Goal: Task Accomplishment & Management: Manage account settings

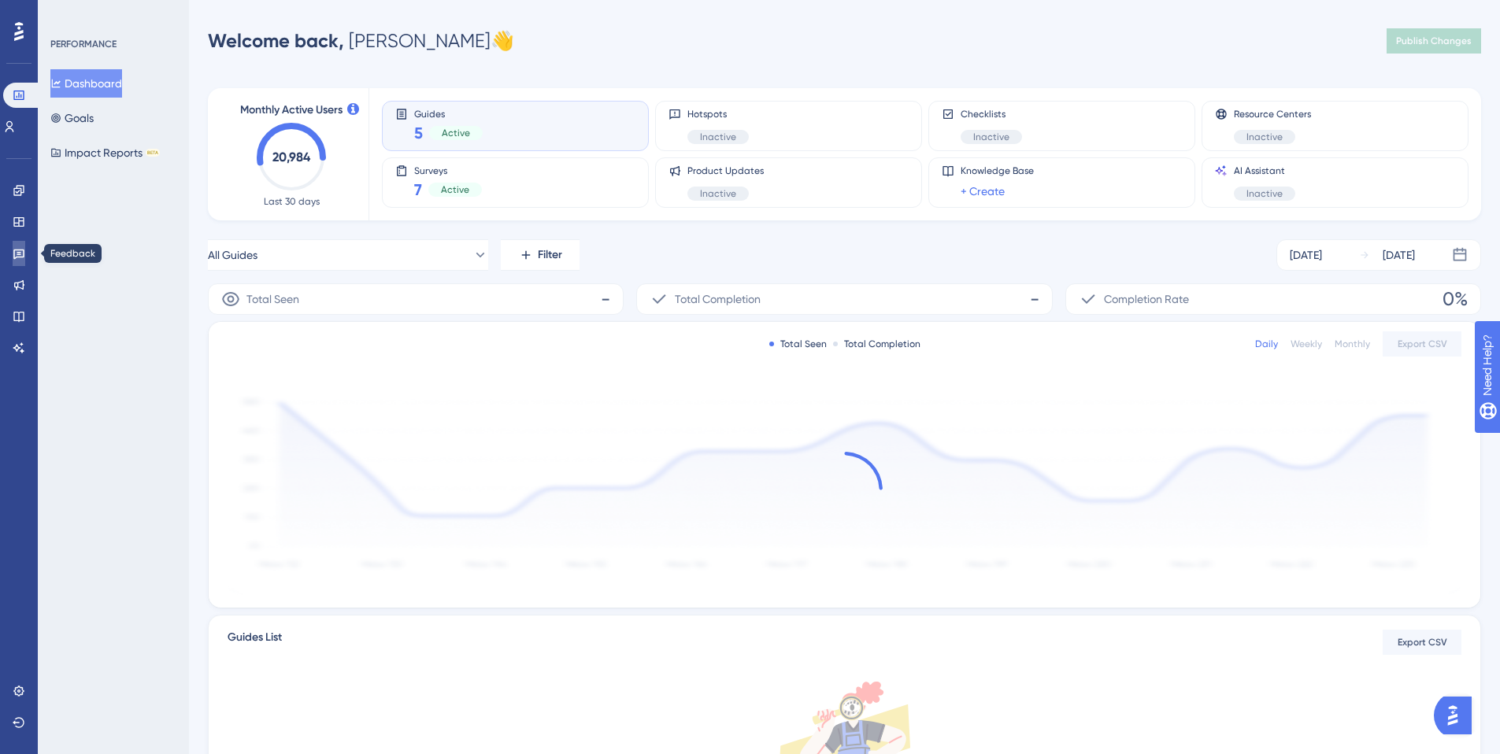
click at [18, 255] on icon at bounding box center [19, 253] width 13 height 13
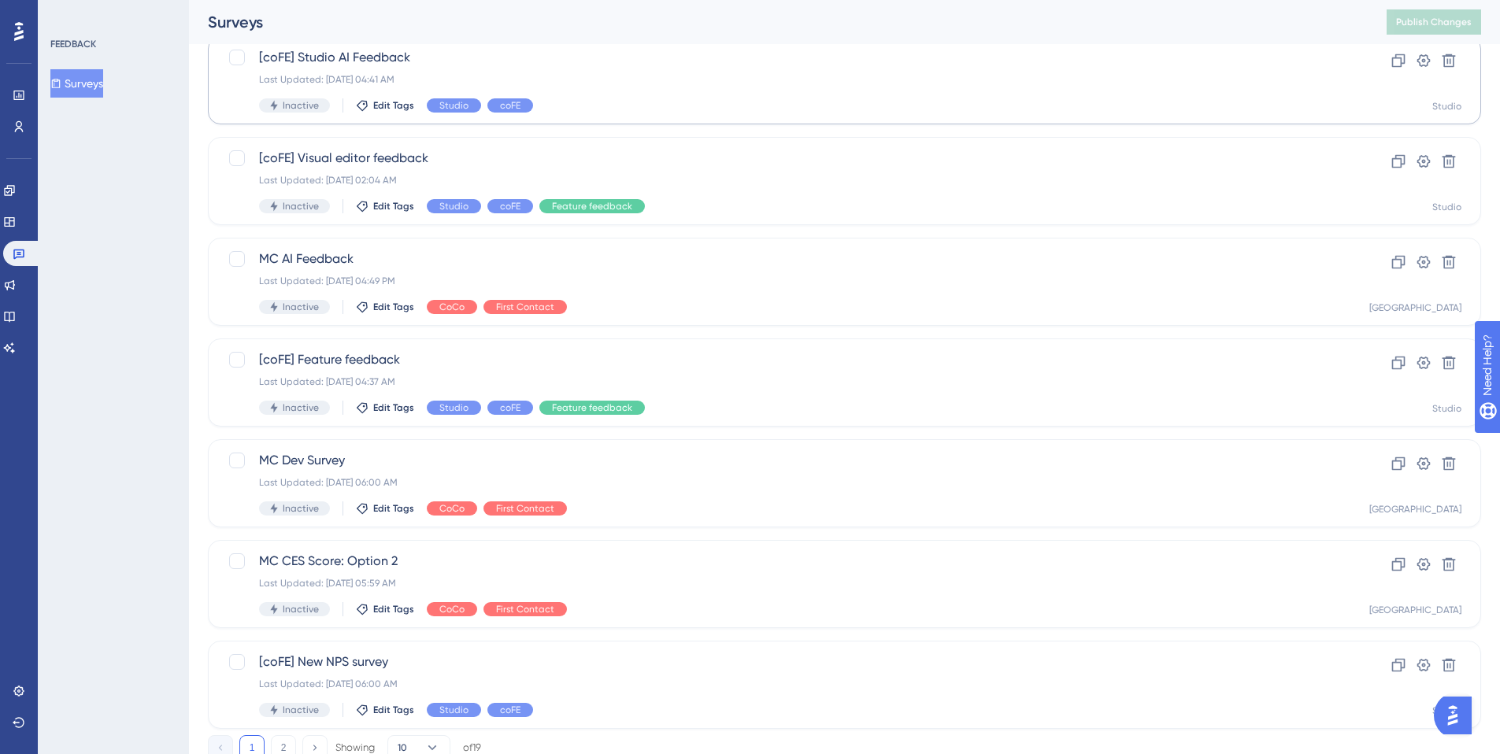
scroll to position [468, 0]
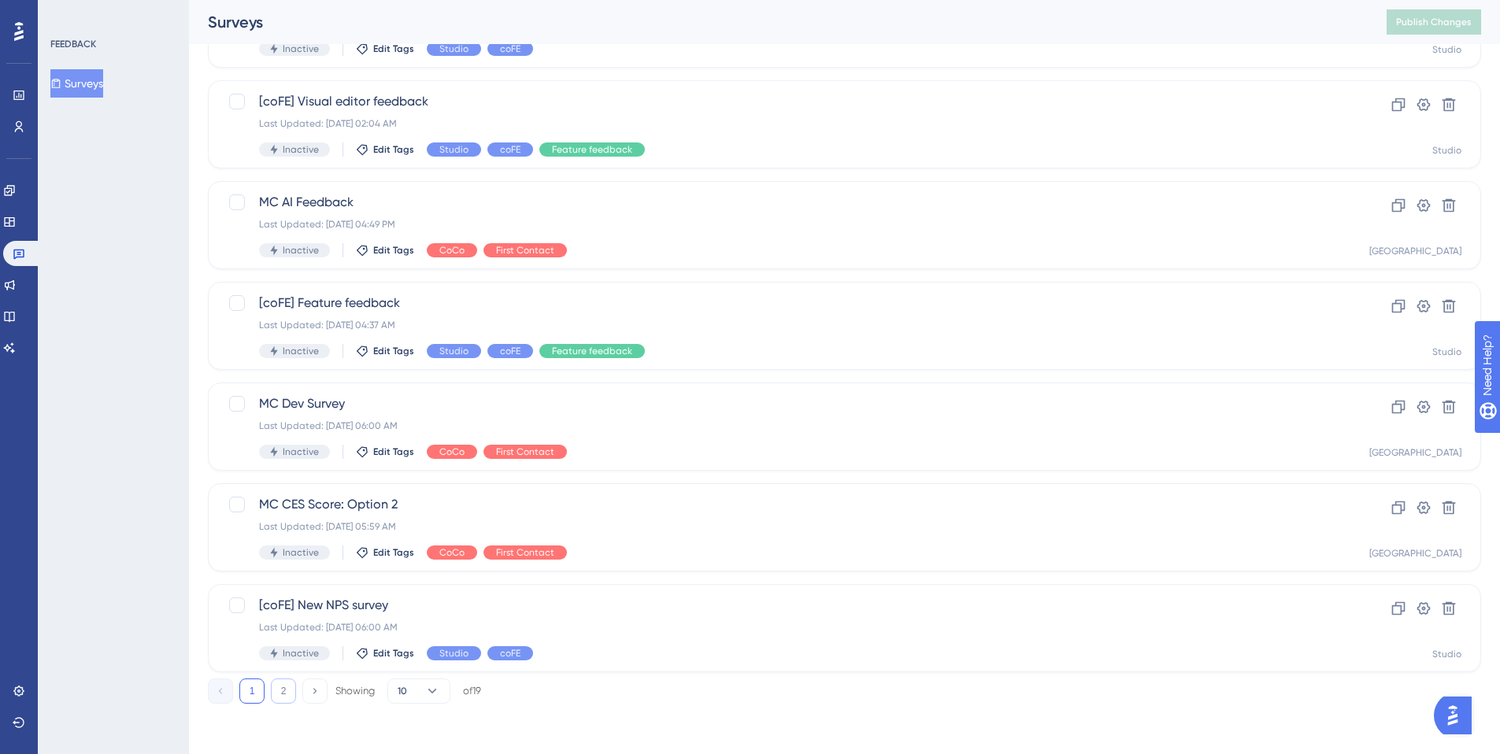
click at [281, 687] on button "2" at bounding box center [283, 691] width 25 height 25
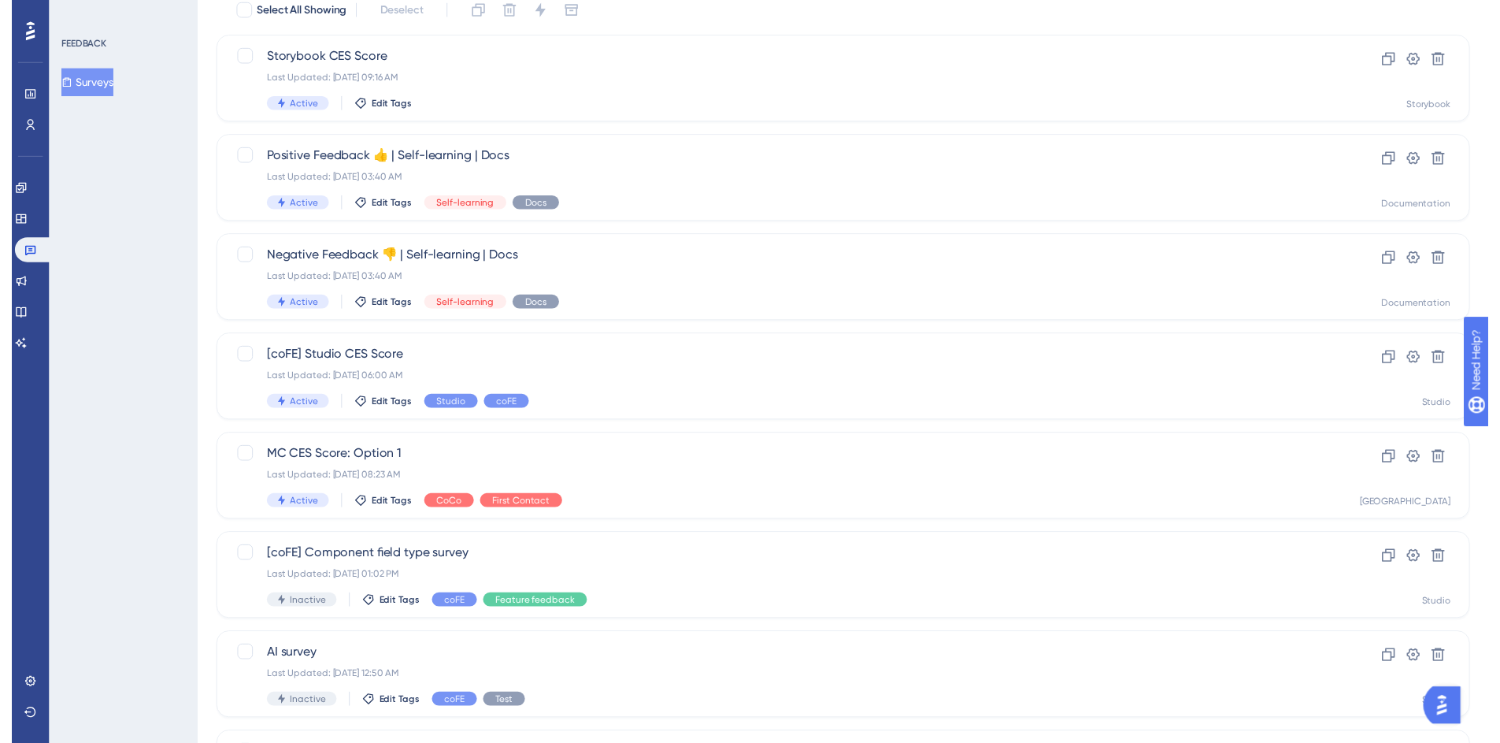
scroll to position [0, 0]
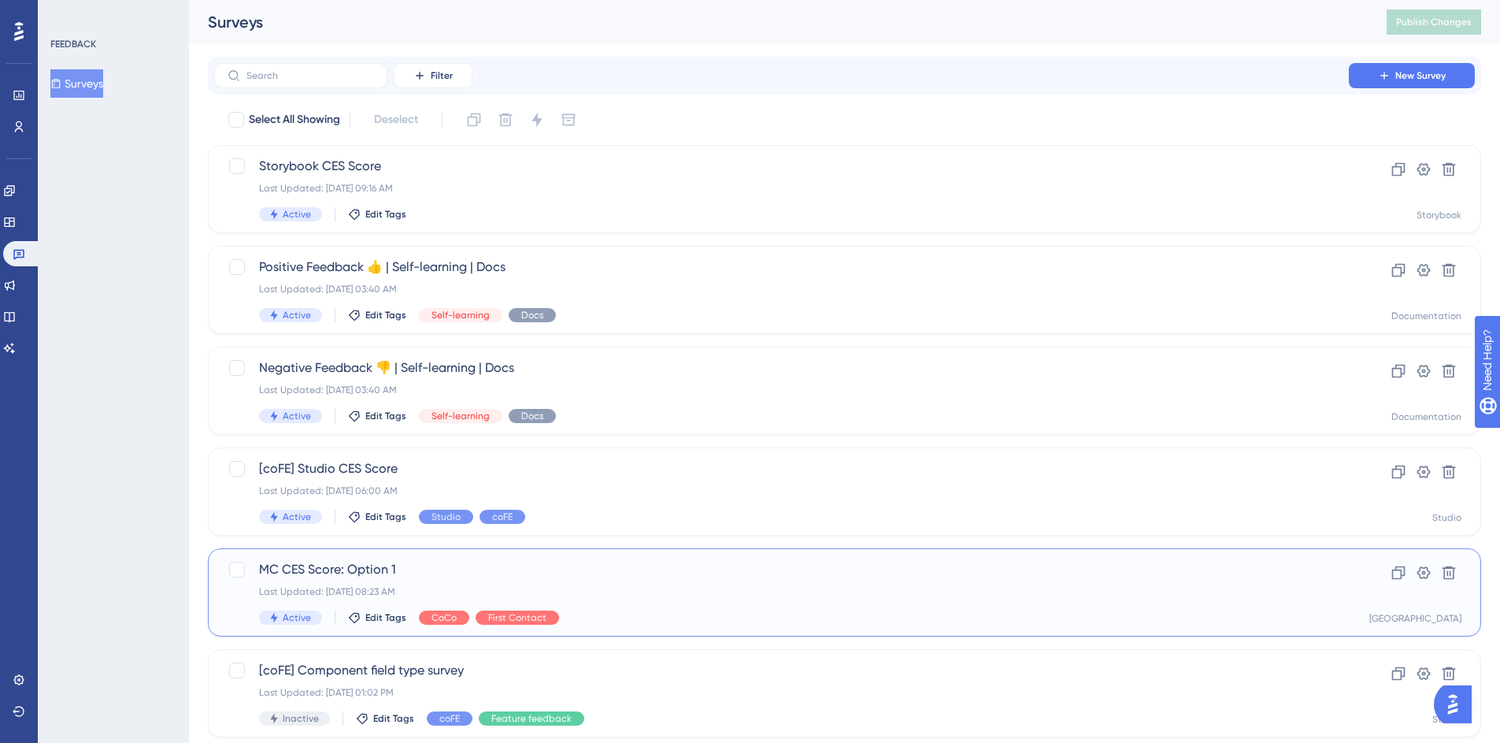
click at [539, 586] on div "Last Updated: [DATE] 08:23 AM" at bounding box center [781, 591] width 1045 height 13
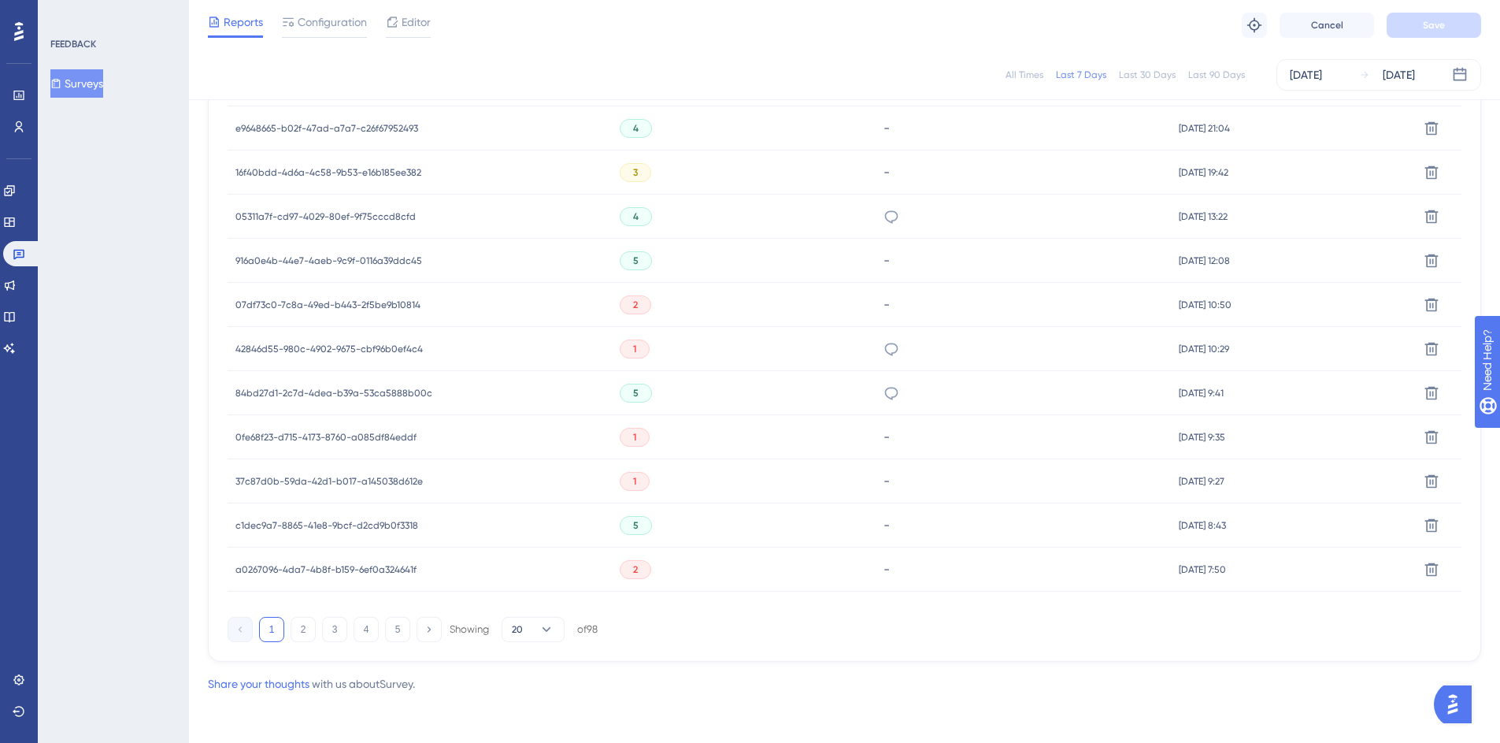
scroll to position [928, 0]
click at [303, 630] on button "2" at bounding box center [303, 628] width 25 height 25
click at [332, 624] on button "3" at bounding box center [334, 628] width 25 height 25
click at [372, 632] on button "4" at bounding box center [366, 628] width 25 height 25
click at [390, 627] on button "5" at bounding box center [397, 628] width 25 height 25
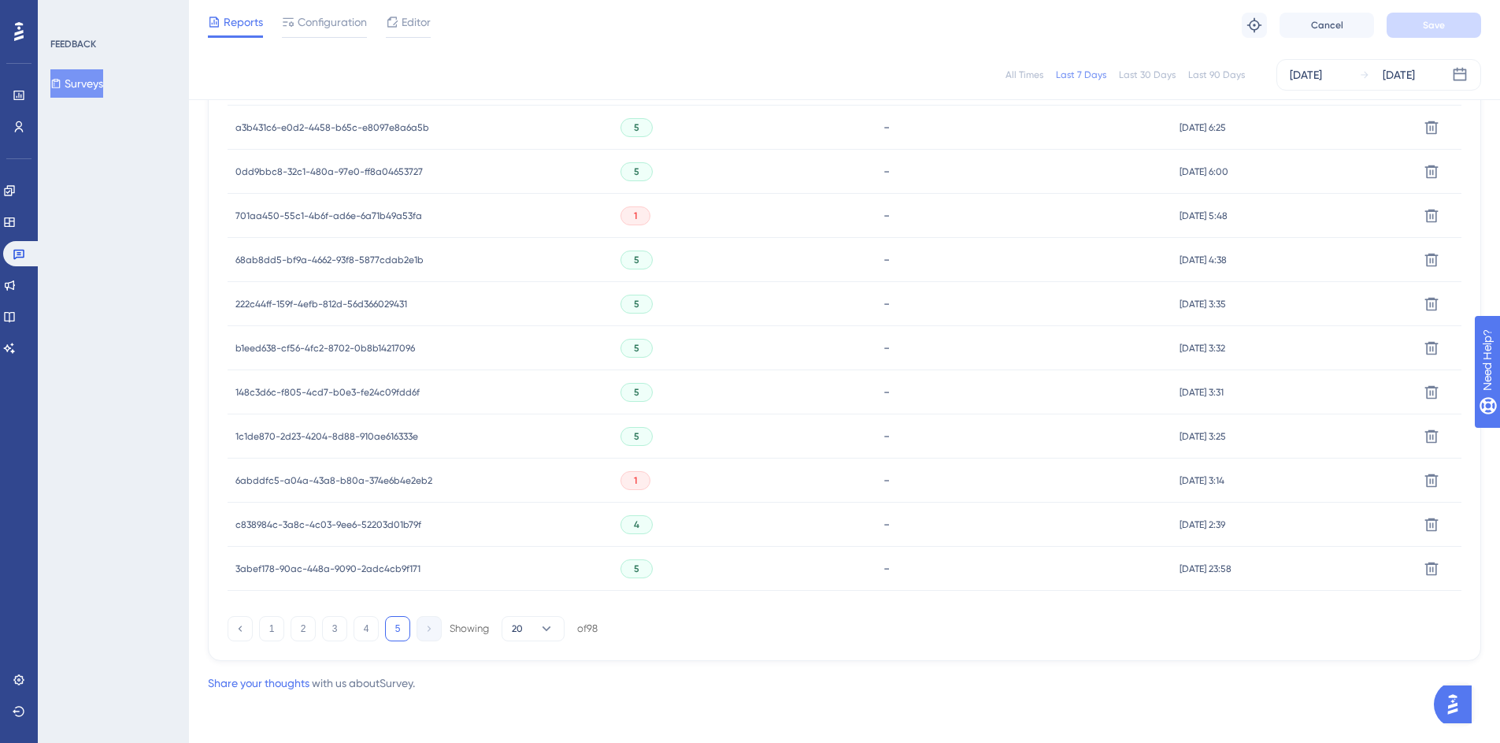
scroll to position [0, 0]
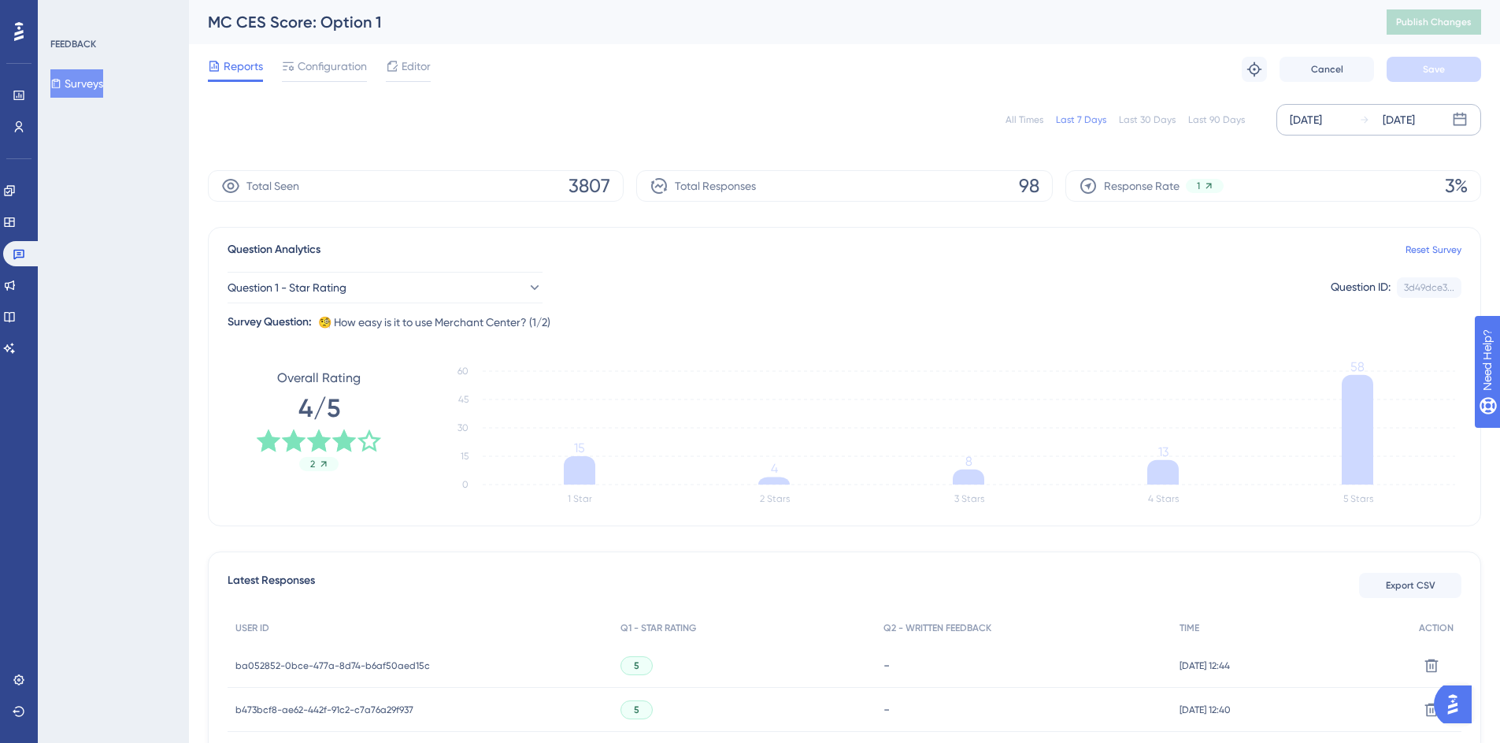
click at [1415, 120] on div "[DATE]" at bounding box center [1399, 119] width 32 height 19
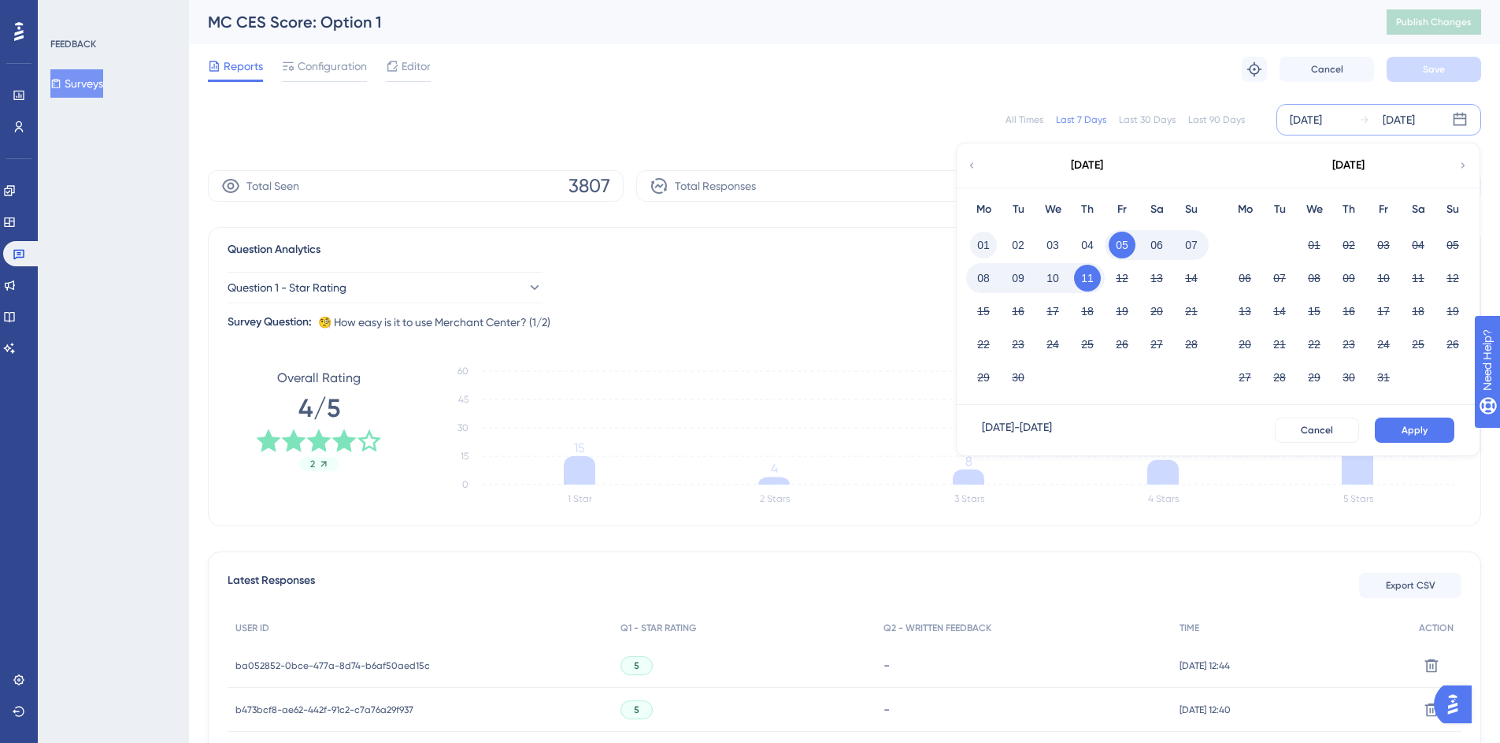
click at [979, 246] on button "01" at bounding box center [983, 245] width 27 height 27
click at [1424, 432] on span "Apply" at bounding box center [1415, 430] width 26 height 13
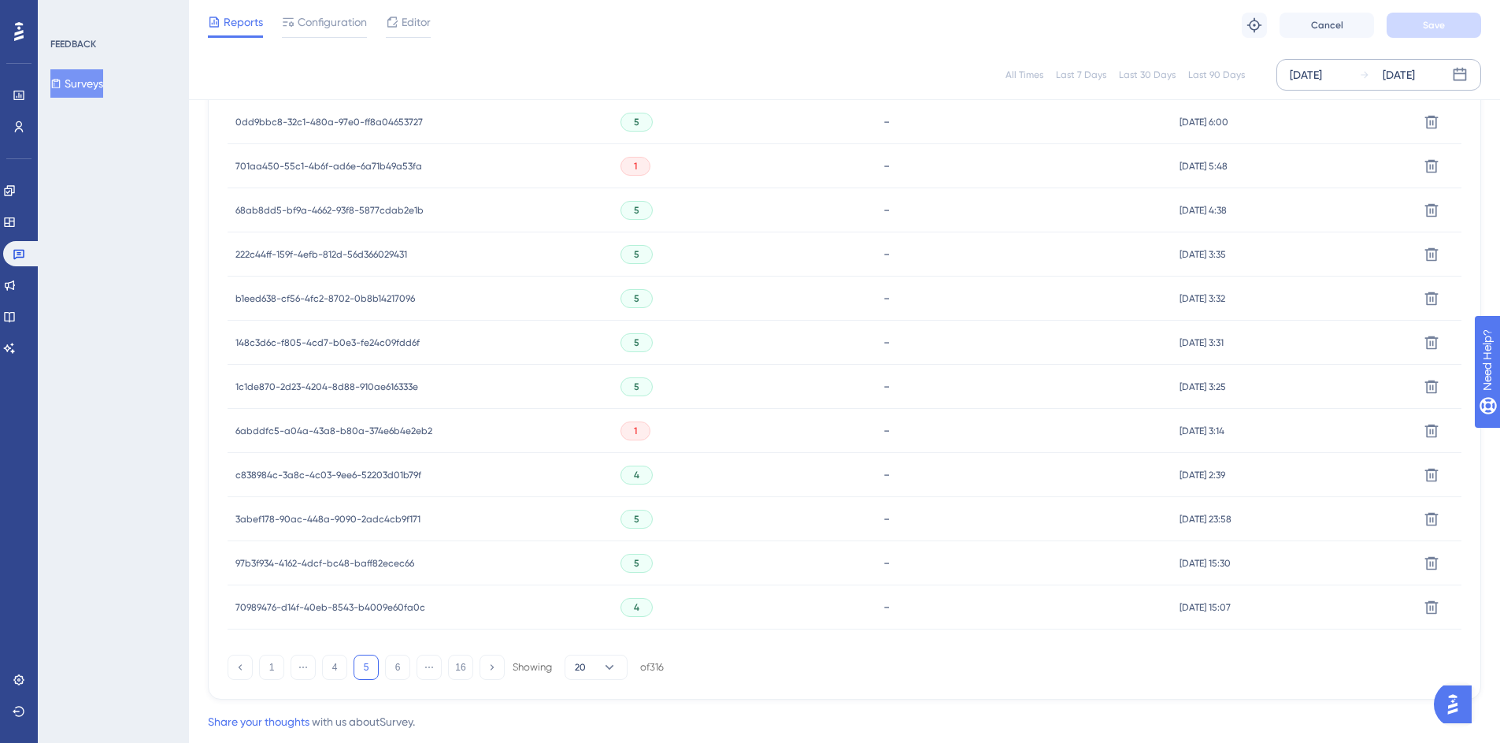
scroll to position [928, 0]
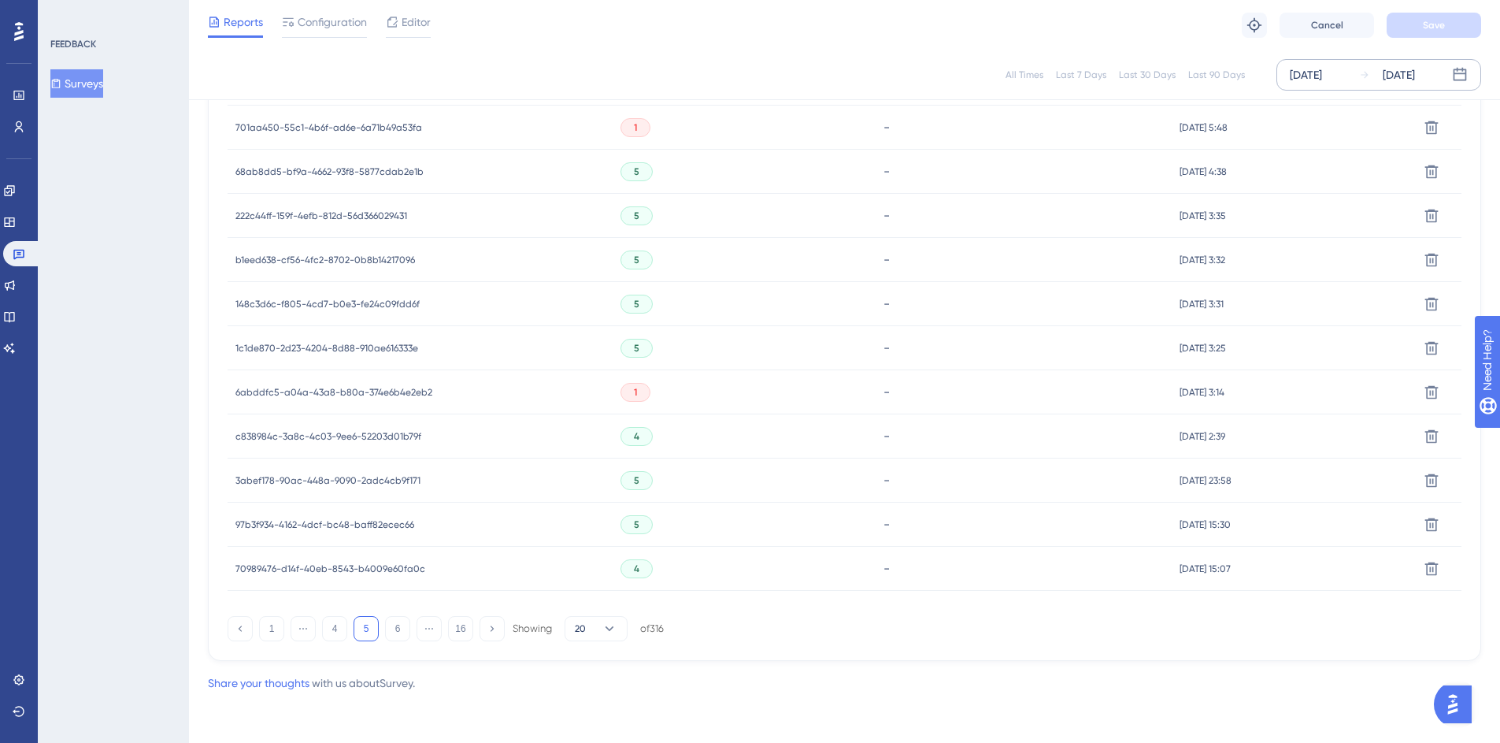
click at [383, 631] on div "1 ⋯ 4 5 6 ⋯ 16 Showing 20 of 316" at bounding box center [446, 628] width 436 height 25
click at [396, 628] on button "6" at bounding box center [397, 628] width 25 height 25
click at [406, 626] on button "7" at bounding box center [397, 628] width 25 height 25
click at [399, 641] on div "Latest Responses Export CSV USER ID Q1 - STAR RATING Q2 - WRITTEN FEEDBACK TIME…" at bounding box center [844, 139] width 1273 height 1044
click at [402, 632] on button "8" at bounding box center [397, 628] width 25 height 25
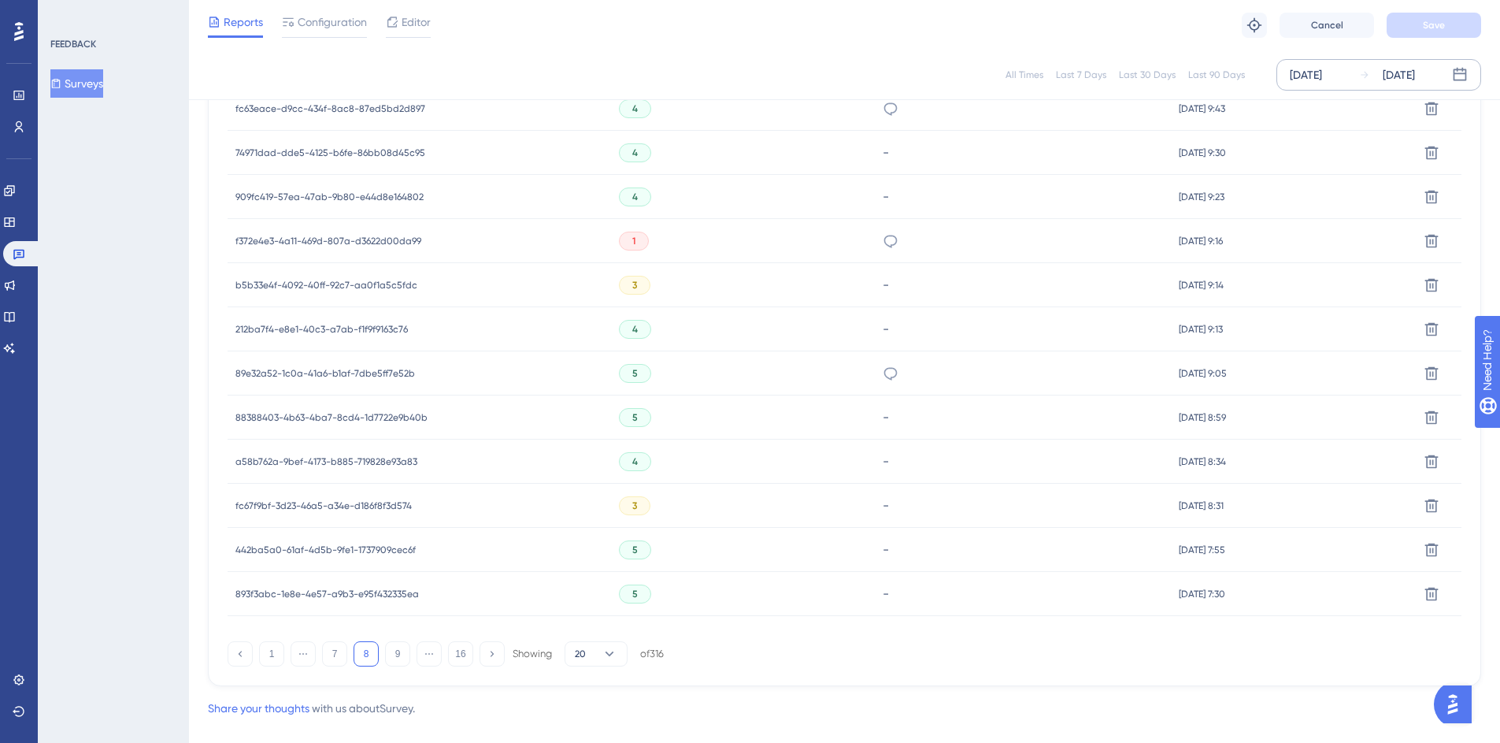
scroll to position [798, 0]
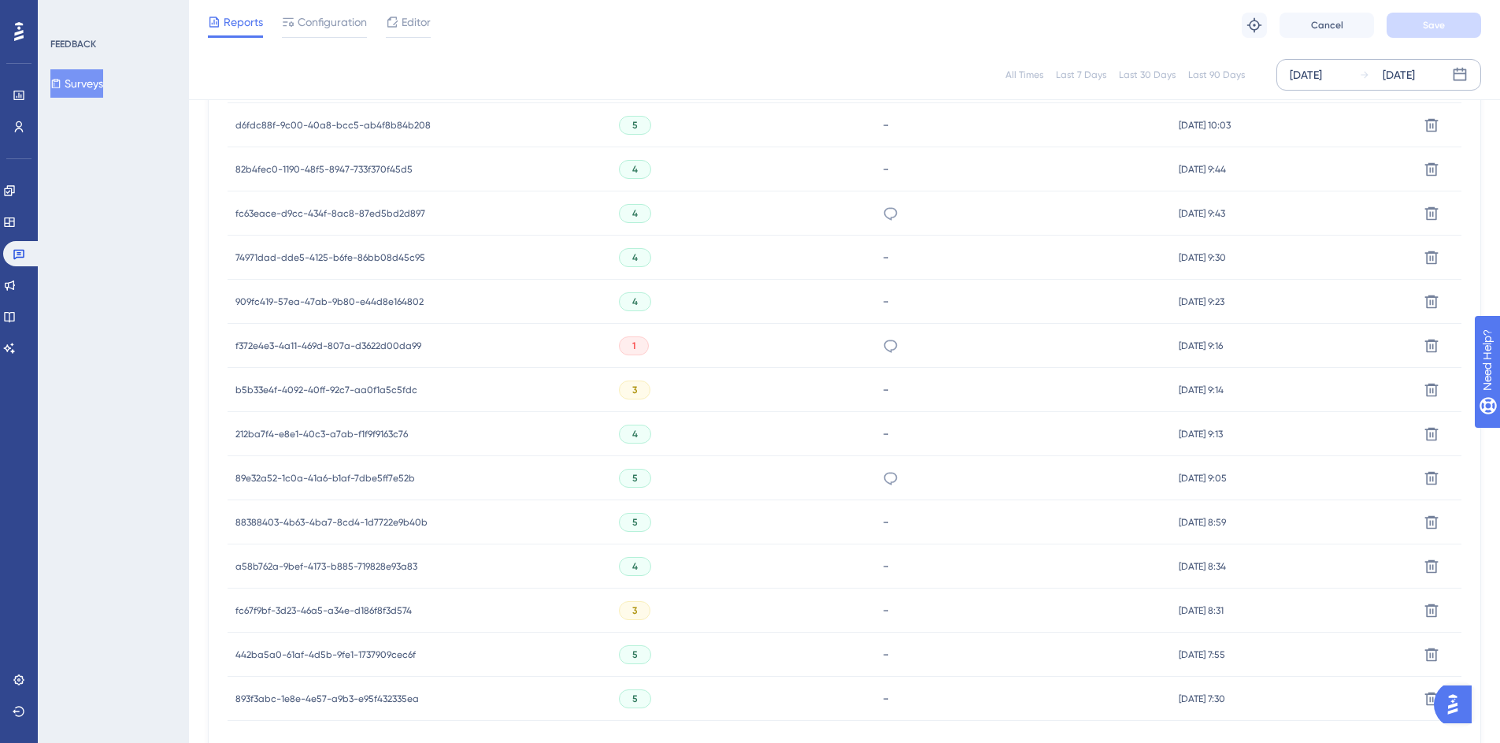
click at [339, 348] on span "f372e4e3-4a11-469d-807a-d3622d00da99" at bounding box center [328, 345] width 186 height 13
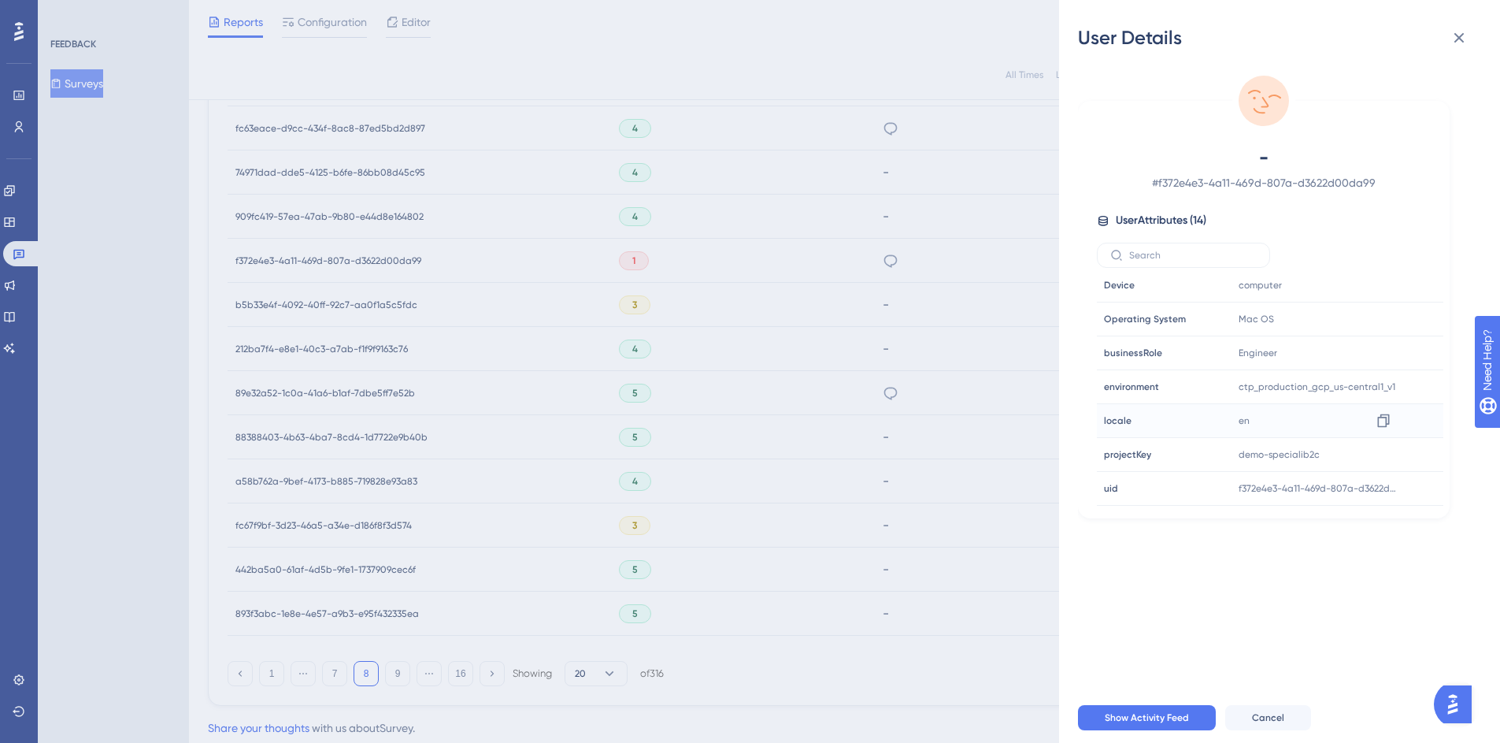
scroll to position [928, 0]
click at [1380, 484] on icon at bounding box center [1383, 488] width 12 height 13
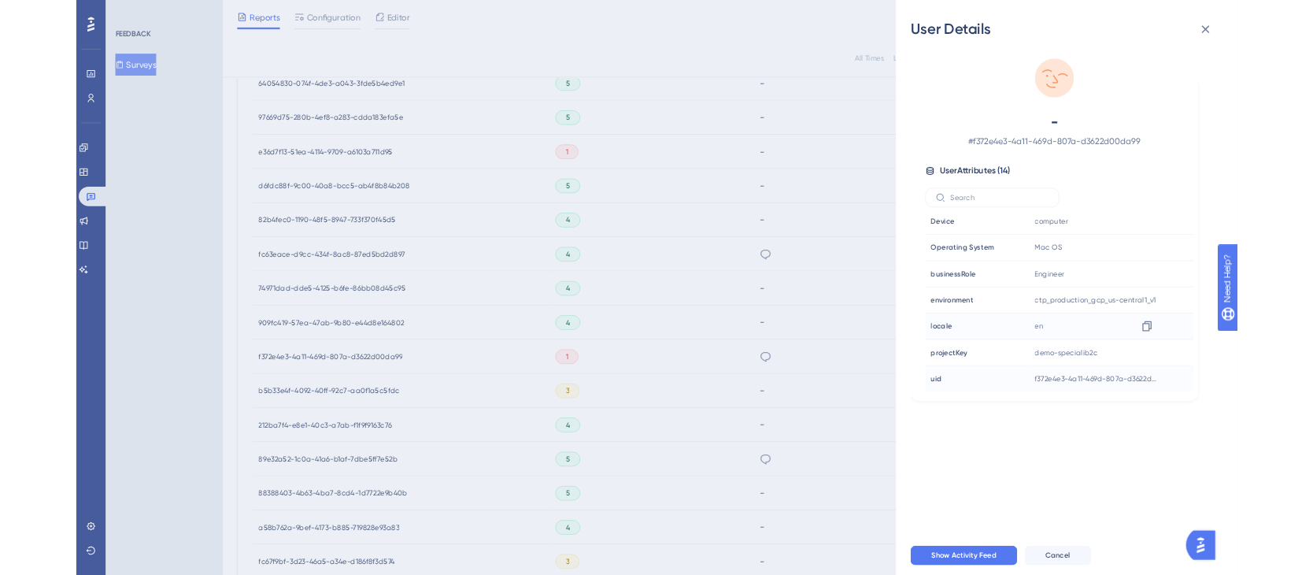
scroll to position [243, 0]
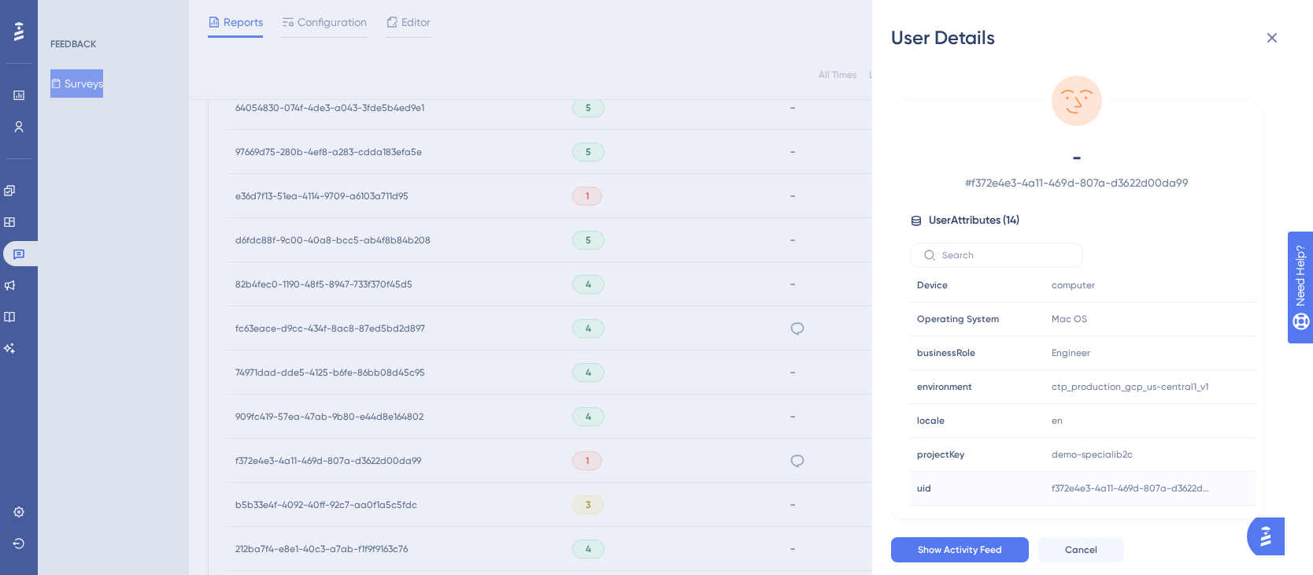
click at [326, 150] on div "User Details - # f372e4e3-4a11-469d-807a-d3622d00da99 User Attributes ( 14 ) Em…" at bounding box center [656, 287] width 1313 height 575
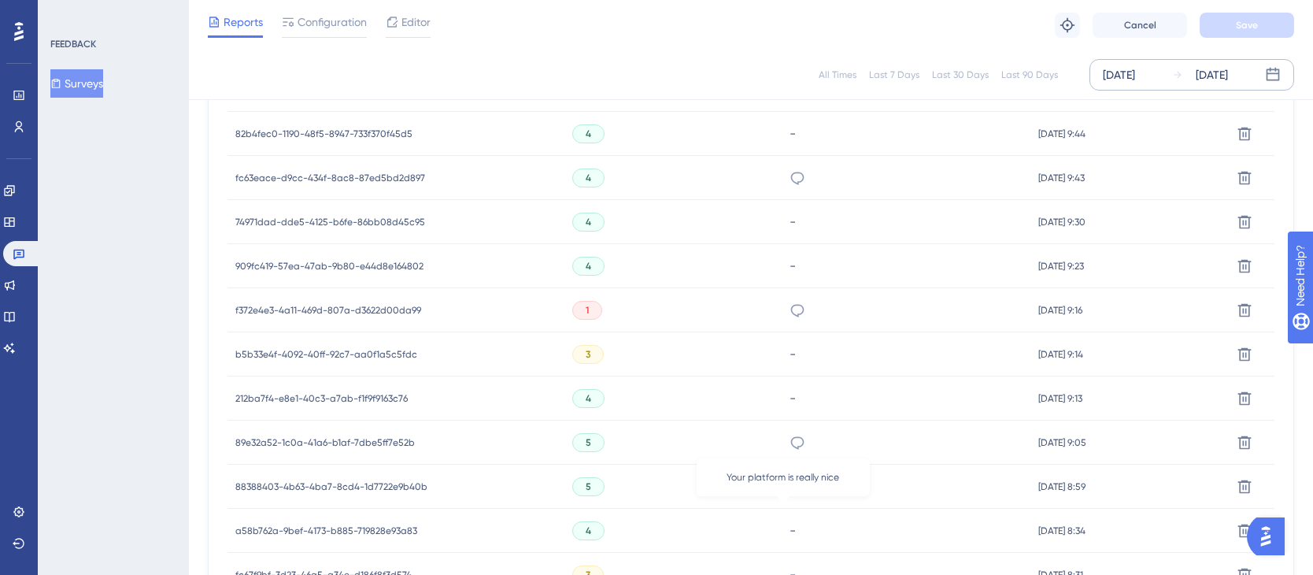
scroll to position [902, 0]
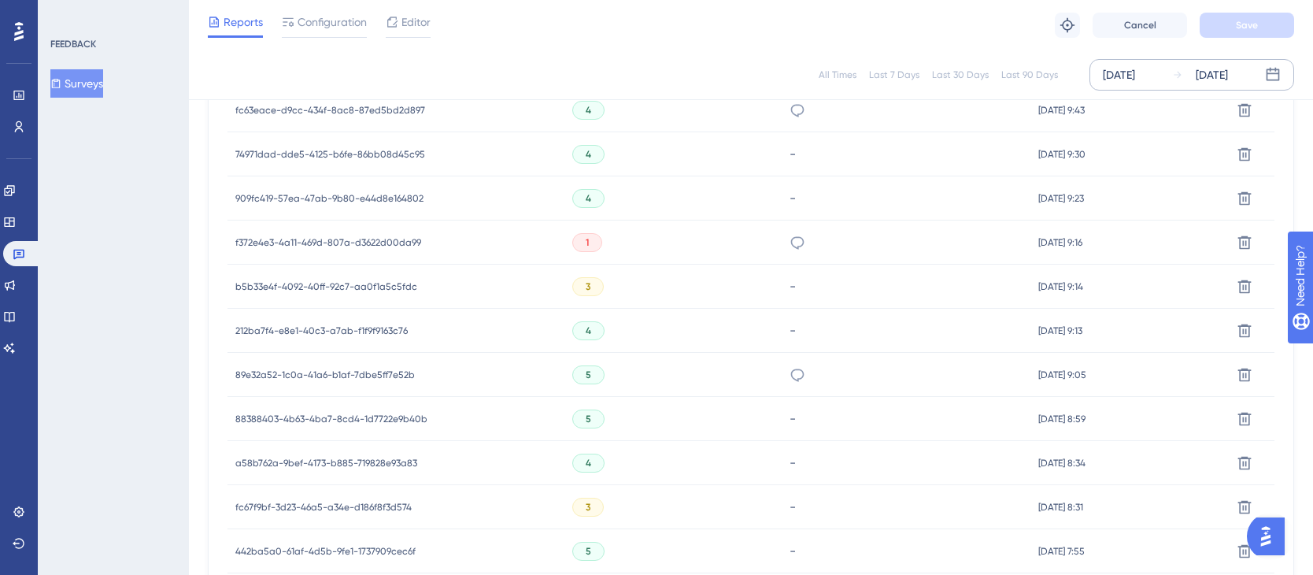
click at [409, 255] on div "f372e4e3-4a11-469d-807a-d3622d00da99 f372e4e3-4a11-469d-807a-d3622d00da99" at bounding box center [328, 242] width 186 height 44
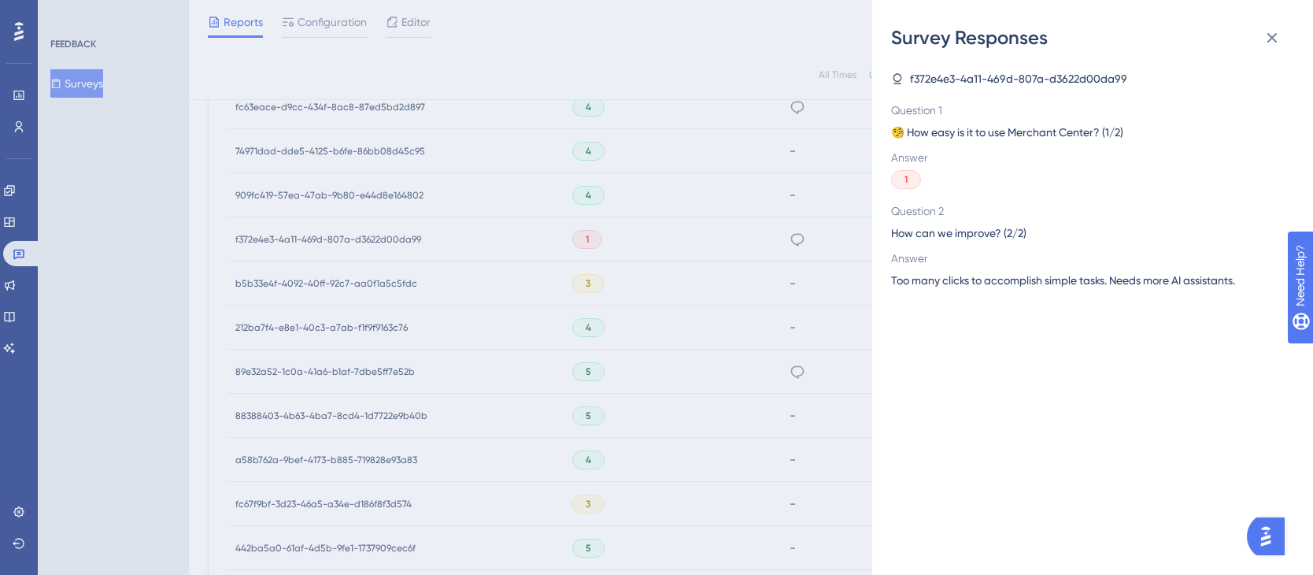
scroll to position [905, 0]
click at [507, 220] on div "Survey Responses f372e4e3-4a11-469d-807a-d3622d00da99 Question 1 🧐 How easy is …" at bounding box center [656, 287] width 1313 height 575
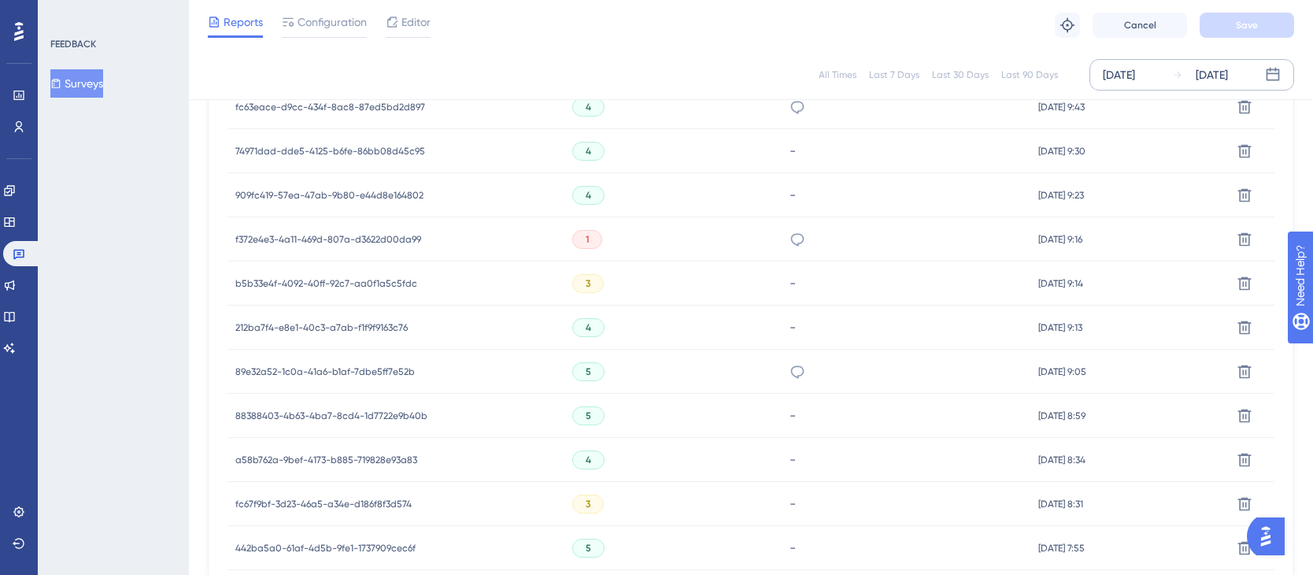
click at [455, 240] on div "f372e4e3-4a11-469d-807a-d3622d00da99 f372e4e3-4a11-469d-807a-d3622d00da99" at bounding box center [396, 239] width 337 height 44
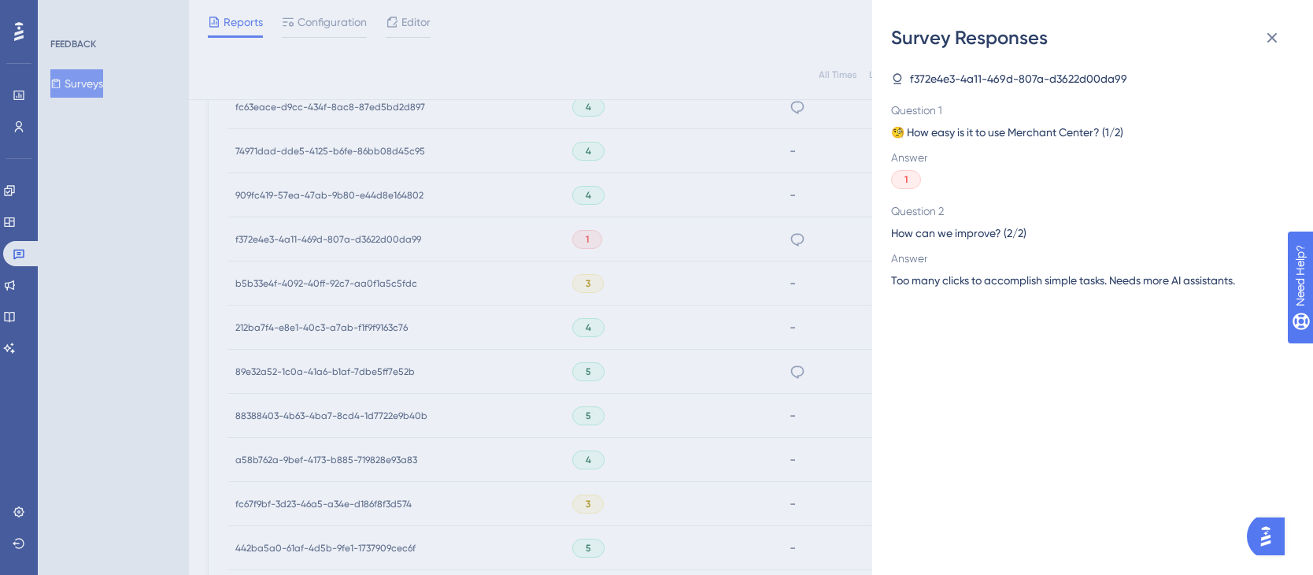
click at [1084, 171] on div "1" at bounding box center [1086, 179] width 391 height 19
click at [1273, 37] on icon at bounding box center [1273, 38] width 10 height 10
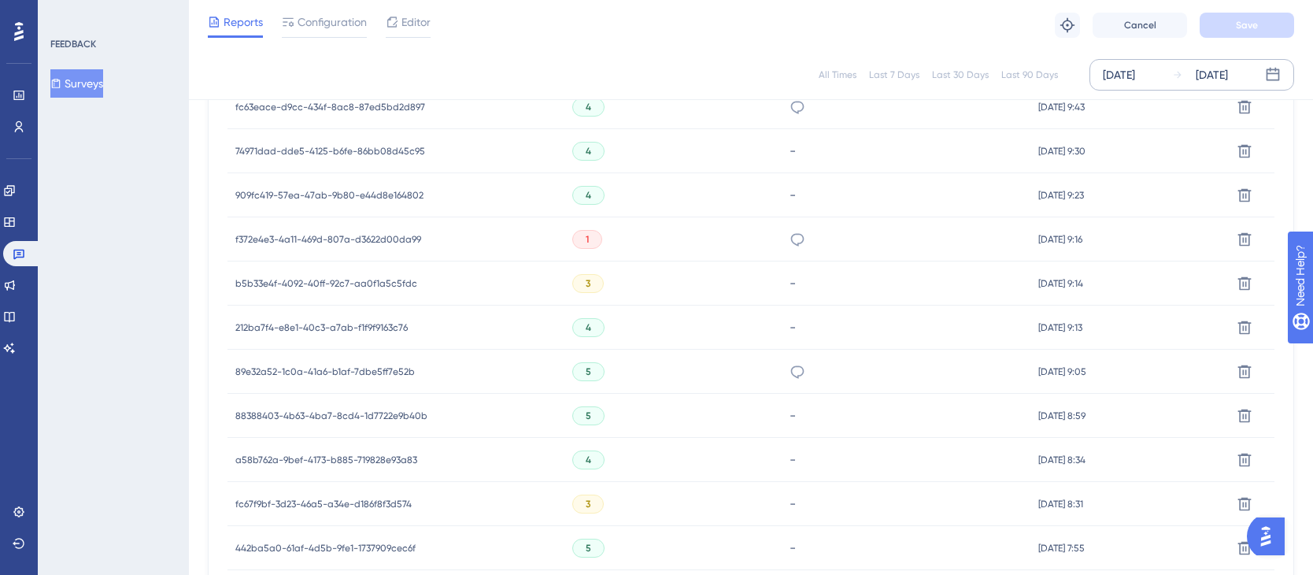
click at [1067, 239] on span "[DATE] 9:16" at bounding box center [1061, 239] width 44 height 13
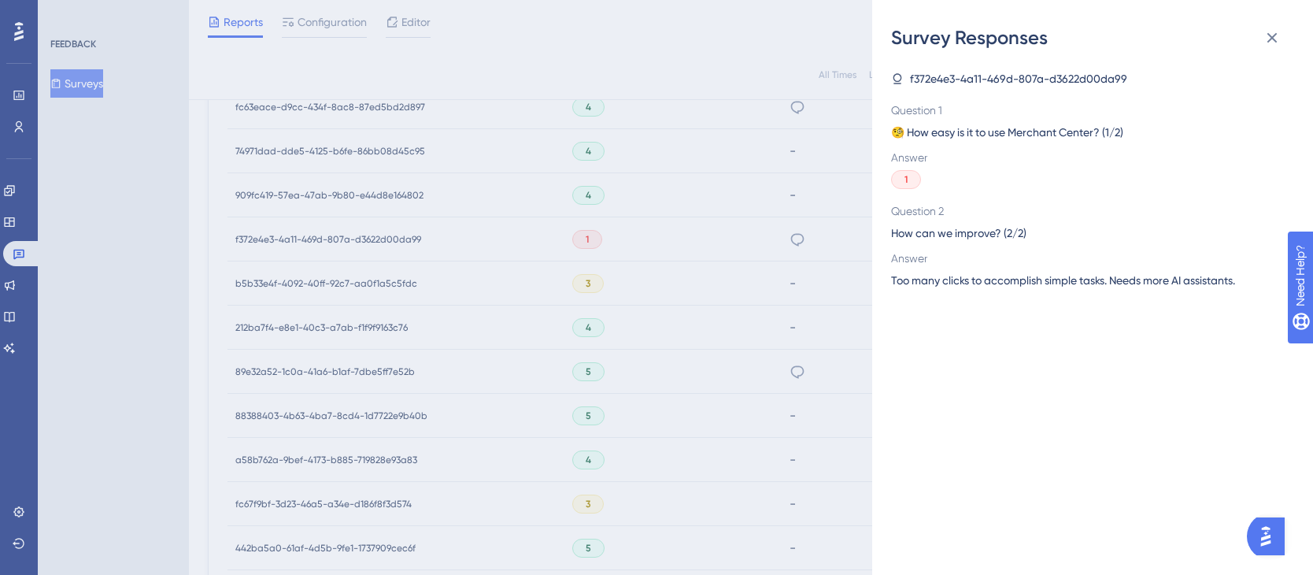
click at [765, 232] on div "Survey Responses f372e4e3-4a11-469d-807a-d3622d00da99 Question 1 🧐 How easy is …" at bounding box center [656, 287] width 1313 height 575
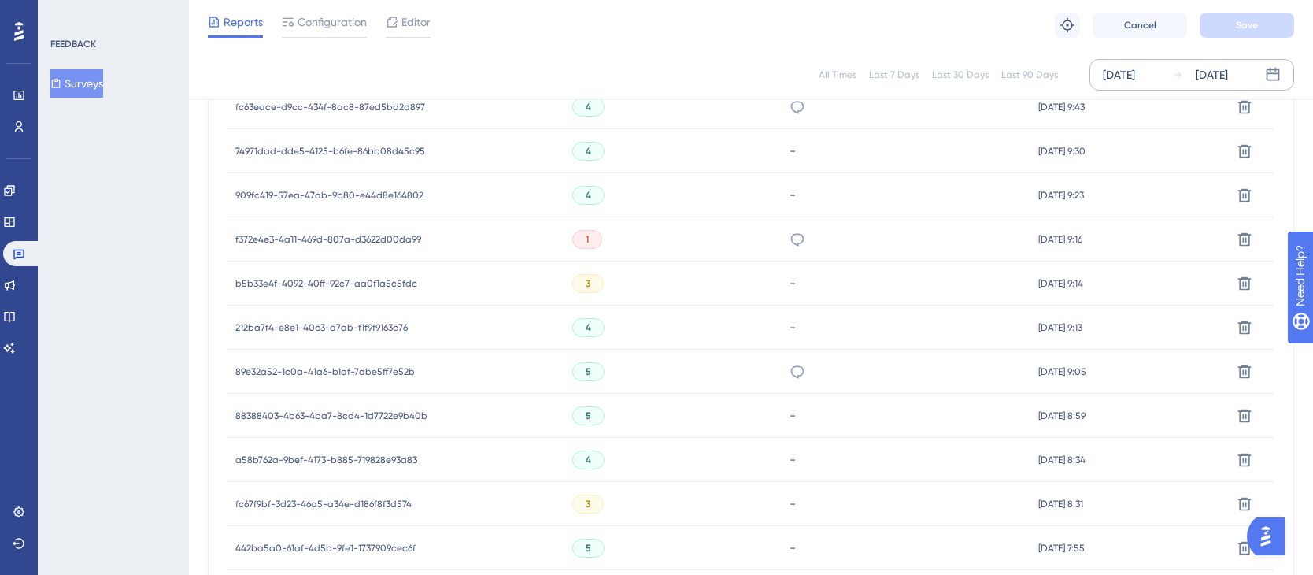
click at [790, 242] on icon at bounding box center [798, 240] width 16 height 16
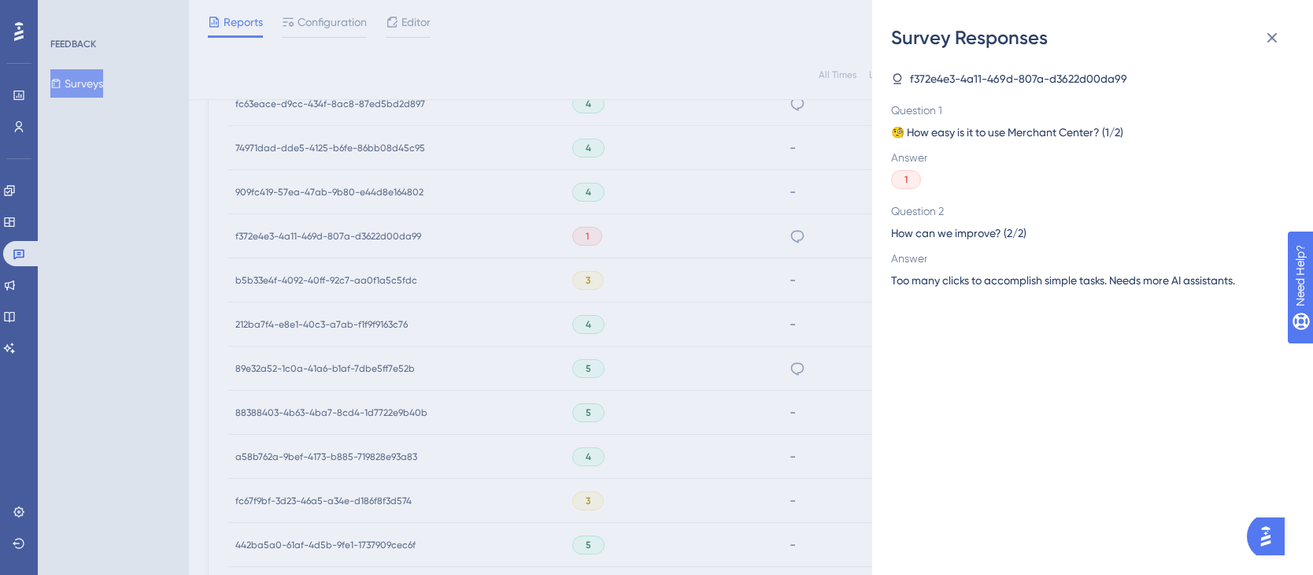
scroll to position [908, 0]
click at [513, 243] on div "Survey Responses f372e4e3-4a11-469d-807a-d3622d00da99 Question 1 🧐 How easy is …" at bounding box center [656, 287] width 1313 height 575
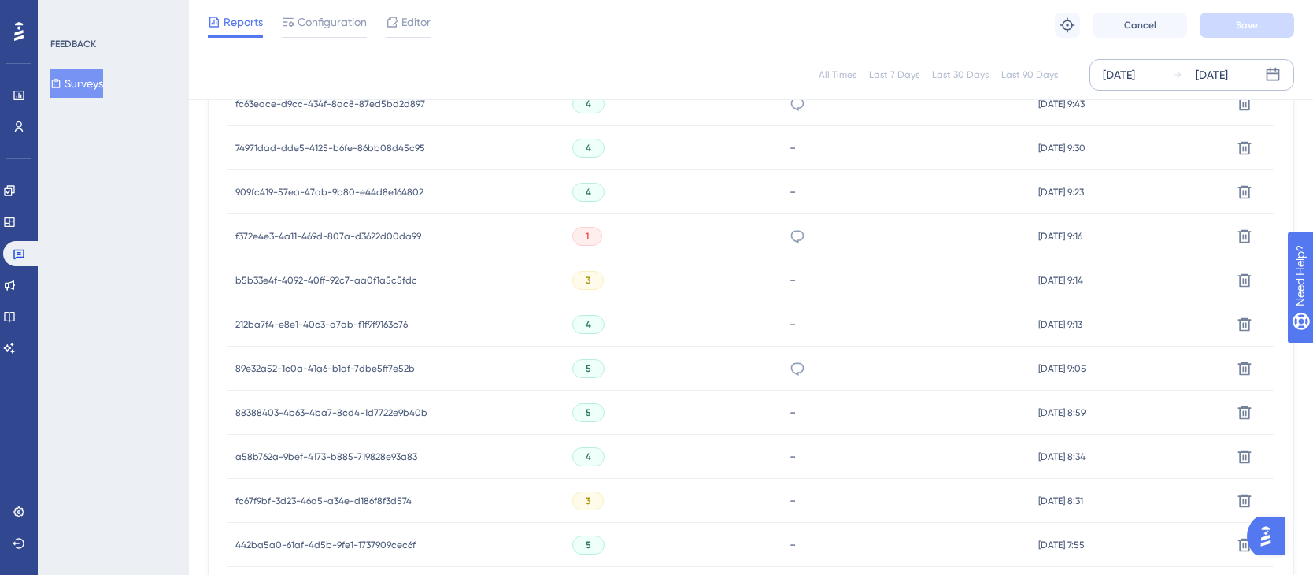
click at [366, 230] on span "f372e4e3-4a11-469d-807a-d3622d00da99" at bounding box center [328, 236] width 186 height 13
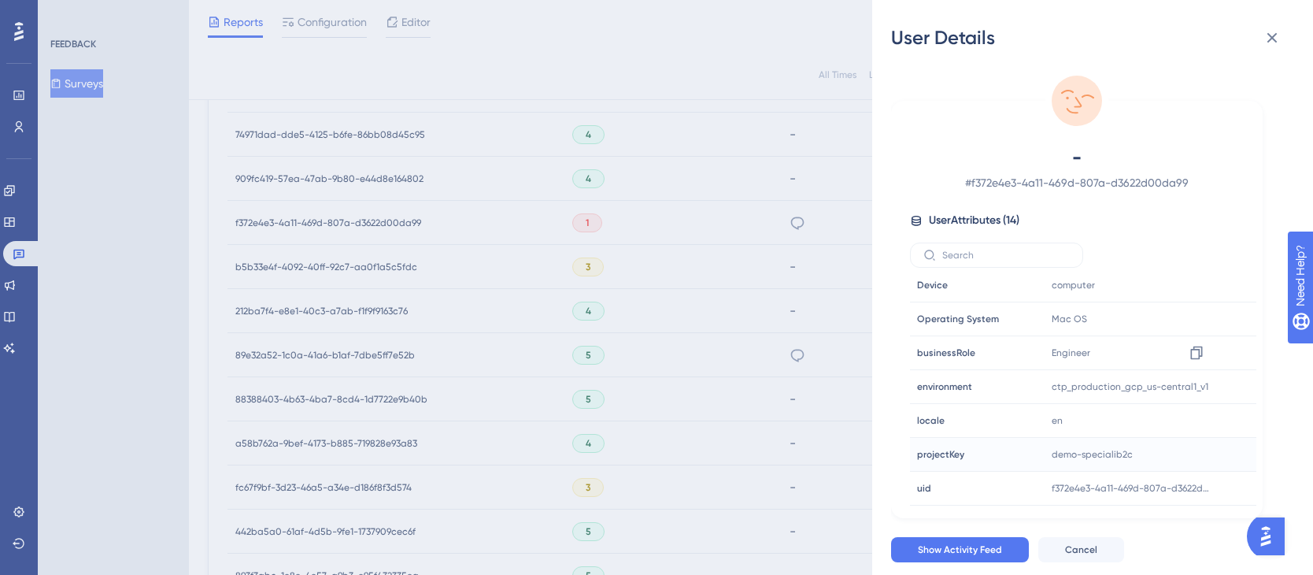
scroll to position [924, 0]
click at [1195, 455] on icon at bounding box center [1197, 454] width 16 height 16
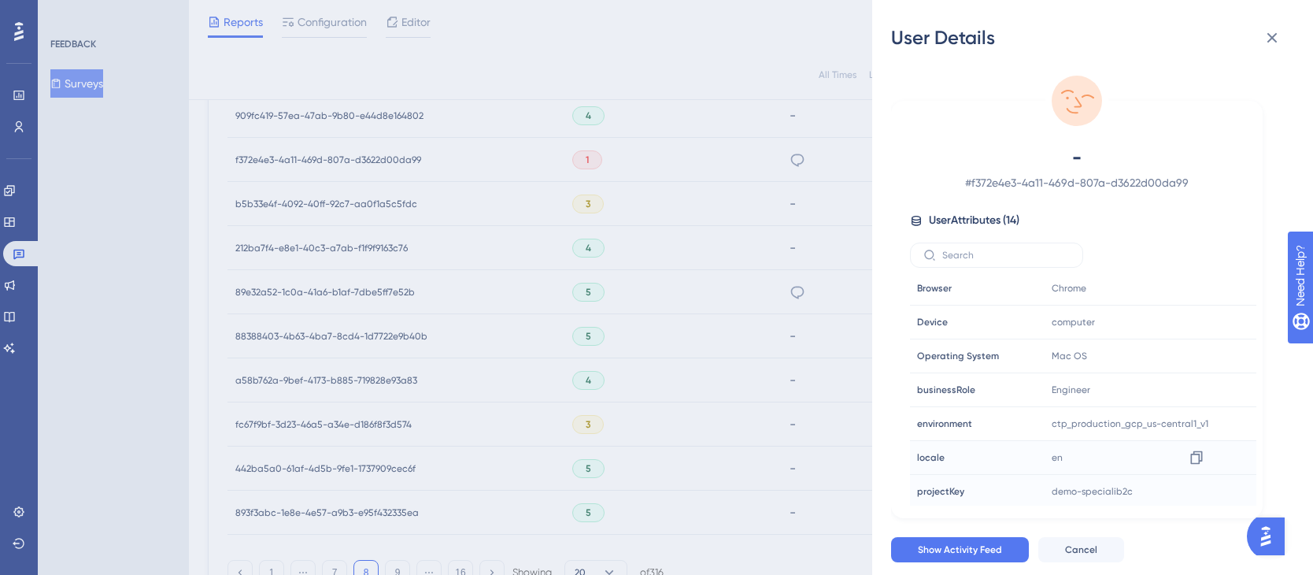
scroll to position [243, 0]
